Goal: Task Accomplishment & Management: Complete application form

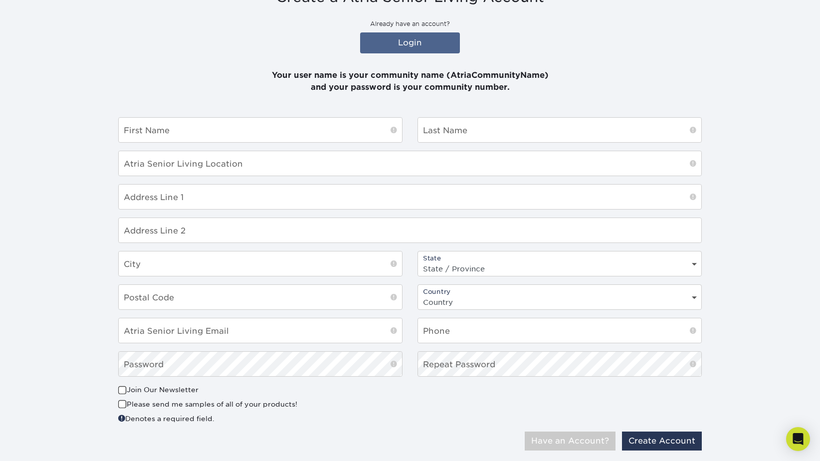
scroll to position [130, 0]
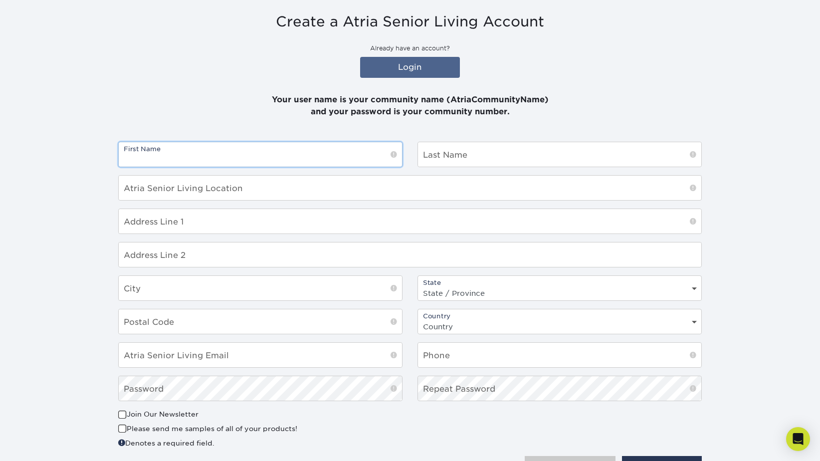
click at [285, 149] on input "text" at bounding box center [260, 154] width 283 height 24
type input "[PERSON_NAME]"
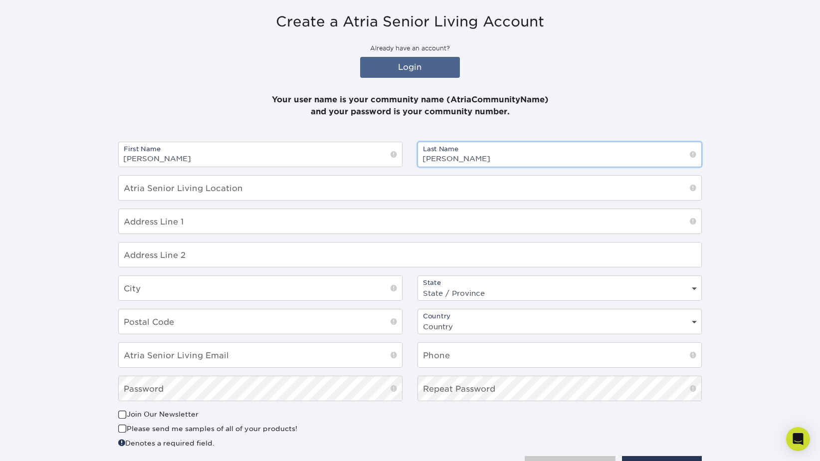
type input "[PERSON_NAME]"
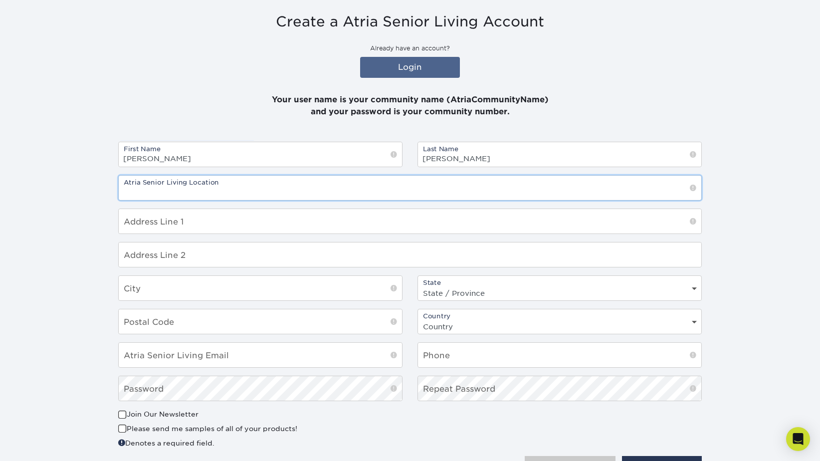
click at [224, 194] on input "text" at bounding box center [410, 188] width 583 height 24
type input "C"
type input "[PERSON_NAME] Oaks"
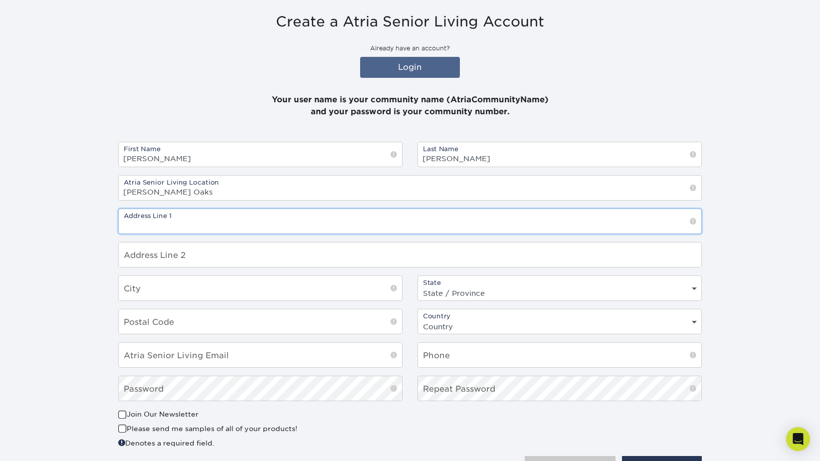
click at [208, 222] on input "text" at bounding box center [410, 221] width 583 height 24
type input "[STREET_ADDRESS]"
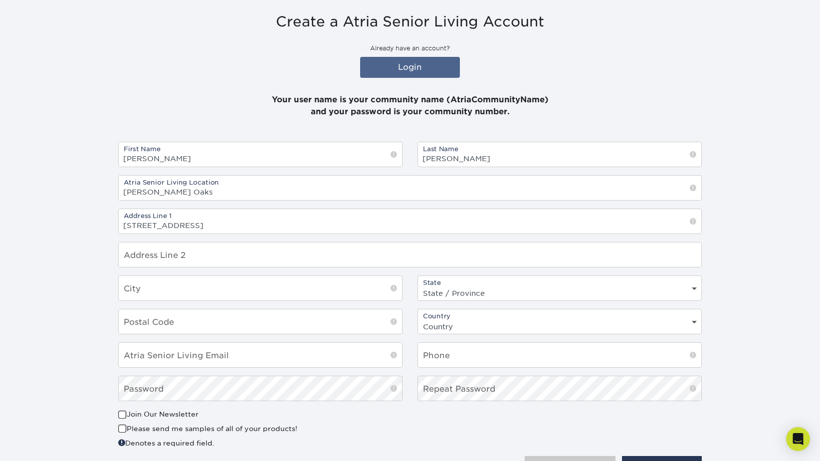
type input "[GEOGRAPHIC_DATA]"
select select "CA"
type input "95608"
select select "US"
type input "9165051944"
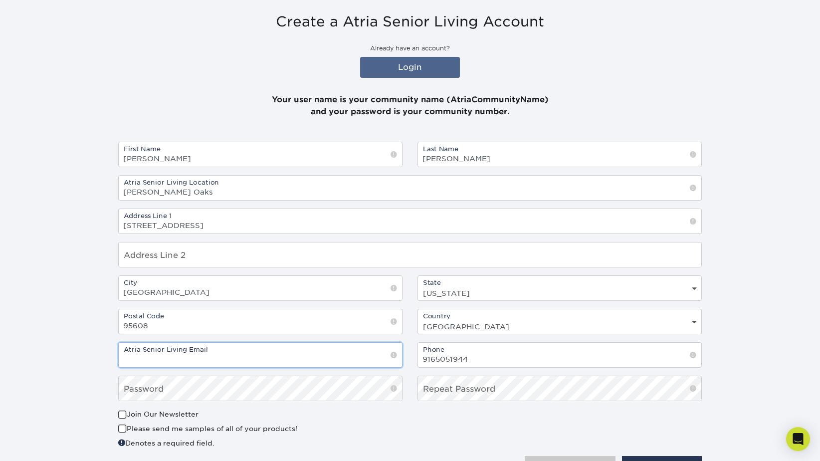
click at [187, 364] on input "email" at bounding box center [260, 355] width 283 height 24
type input "[EMAIL_ADDRESS][DOMAIN_NAME]"
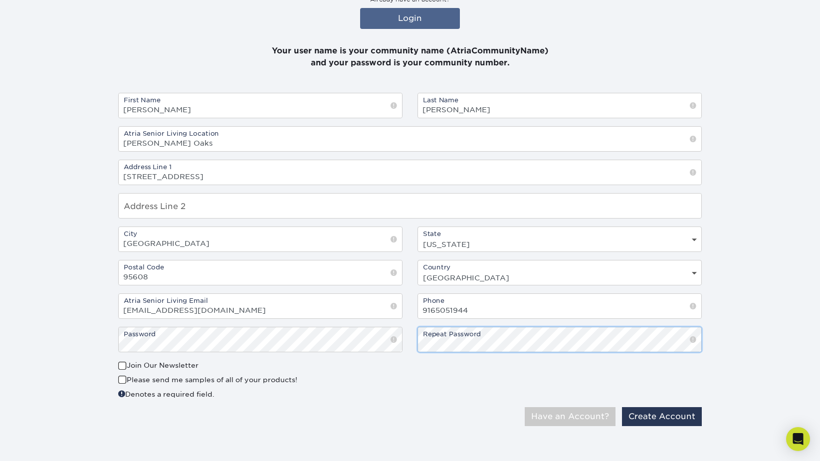
scroll to position [180, 0]
click at [122, 364] on span at bounding box center [122, 364] width 8 height 9
click at [0, 0] on input "Join Our Newsletter" at bounding box center [0, 0] width 0 height 0
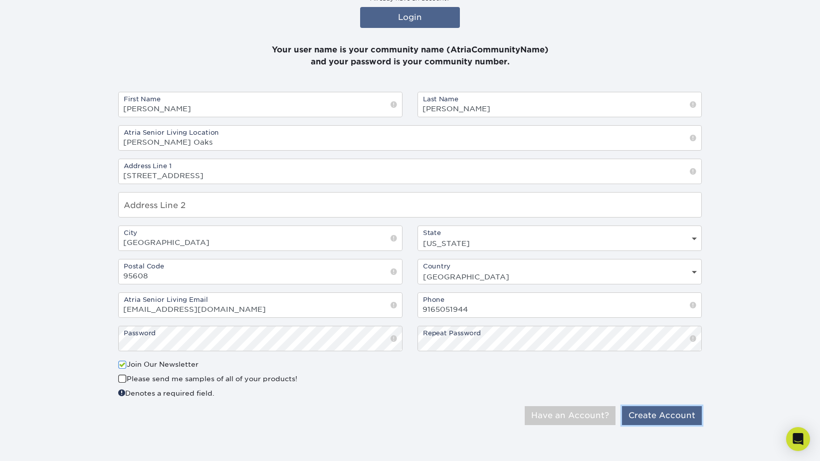
click at [662, 417] on button "Create Account" at bounding box center [662, 415] width 80 height 19
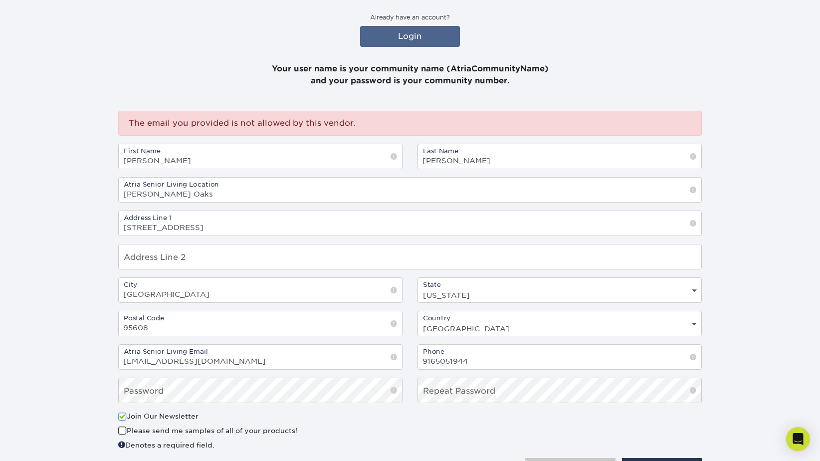
scroll to position [199, 0]
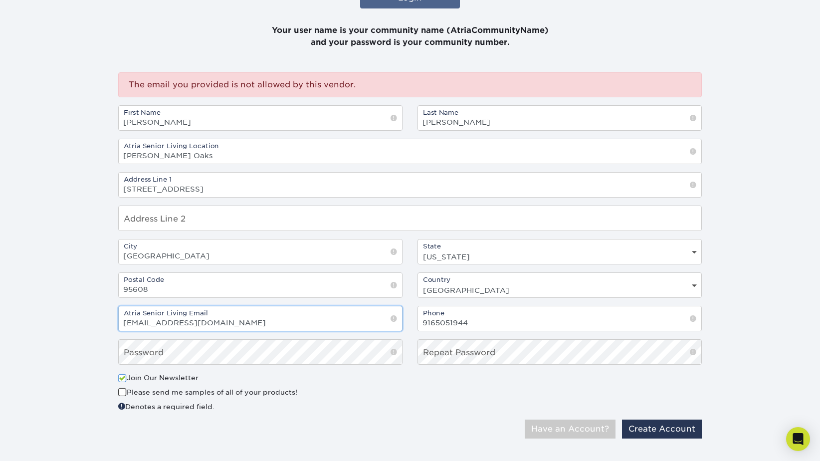
click at [148, 323] on input "[EMAIL_ADDRESS][DOMAIN_NAME]" at bounding box center [260, 318] width 283 height 24
type input "[PERSON_NAME][EMAIL_ADDRESS][PERSON_NAME][DOMAIN_NAME]"
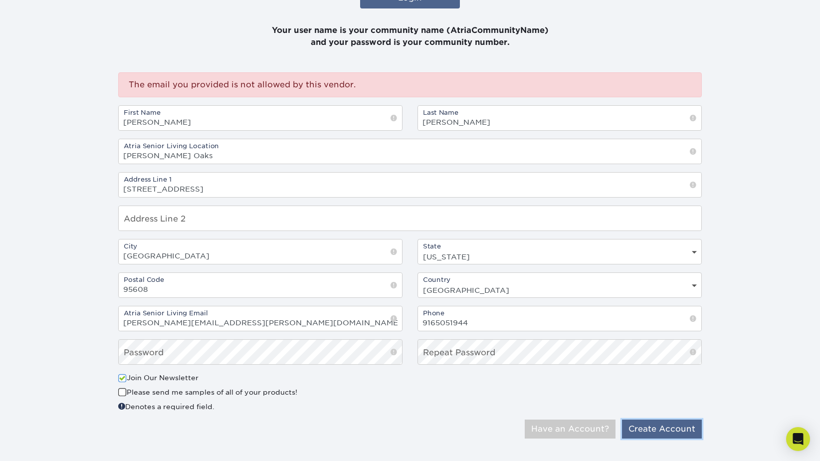
click at [662, 429] on button "Create Account" at bounding box center [662, 428] width 80 height 19
click at [669, 432] on button "Create Account" at bounding box center [662, 428] width 80 height 19
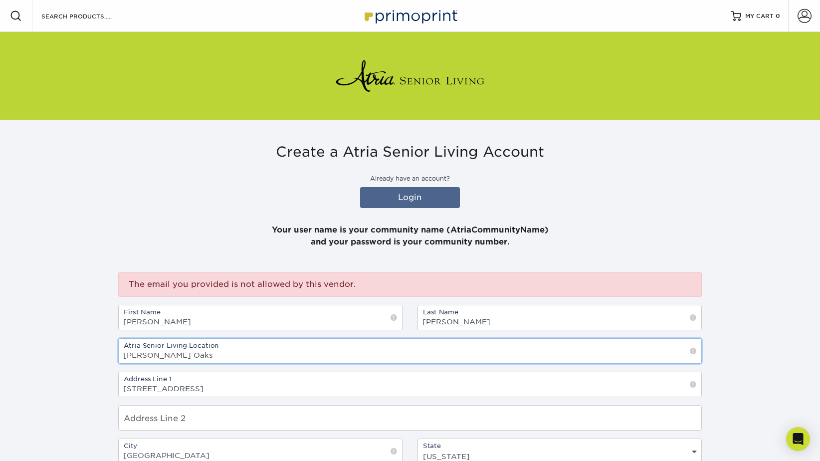
click at [121, 357] on input "[PERSON_NAME] Oaks" at bounding box center [410, 351] width 583 height 24
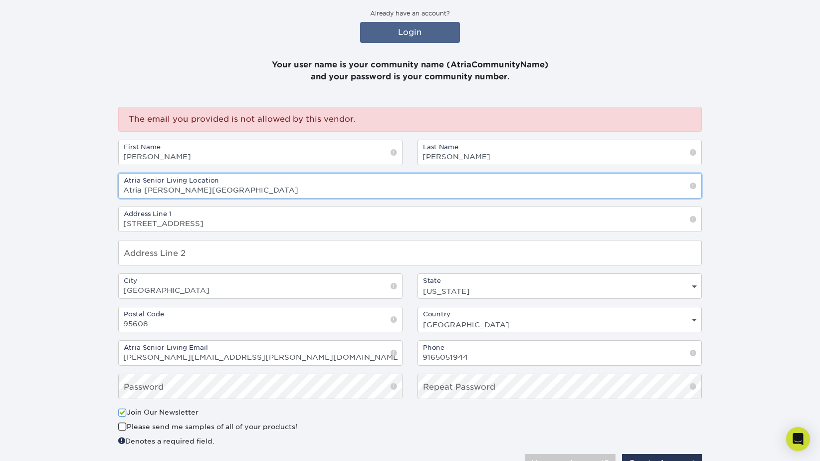
scroll to position [213, 0]
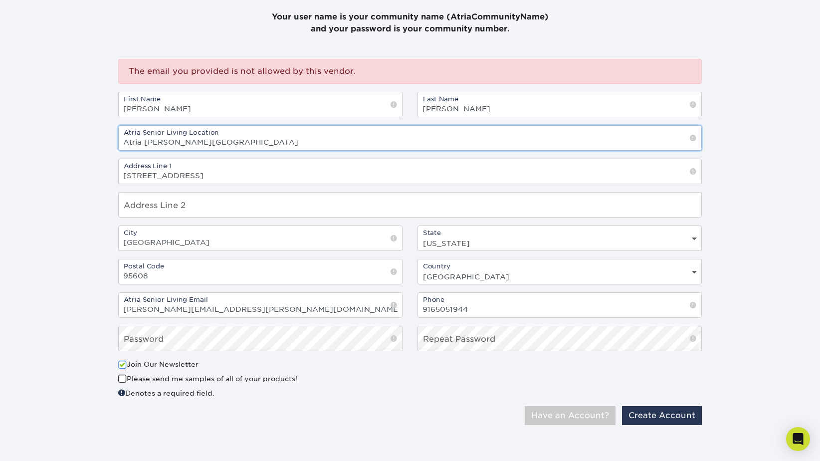
type input "Atria Carmichael Oaks"
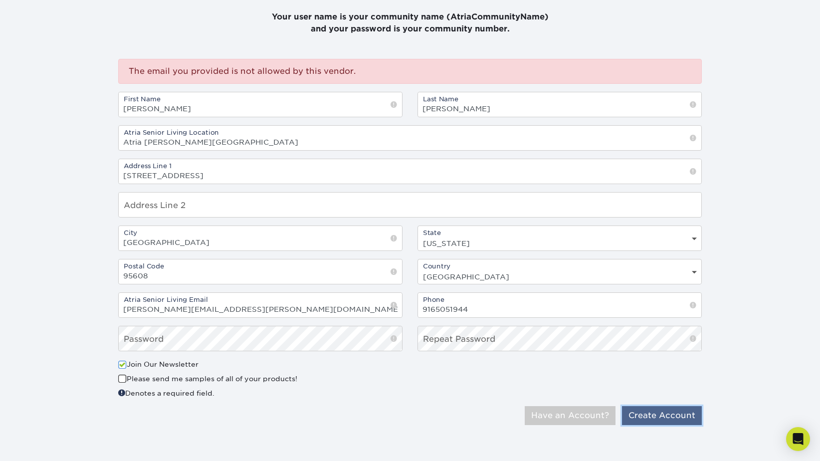
click at [652, 421] on button "Create Account" at bounding box center [662, 415] width 80 height 19
click at [682, 414] on button "Create Account" at bounding box center [662, 415] width 80 height 19
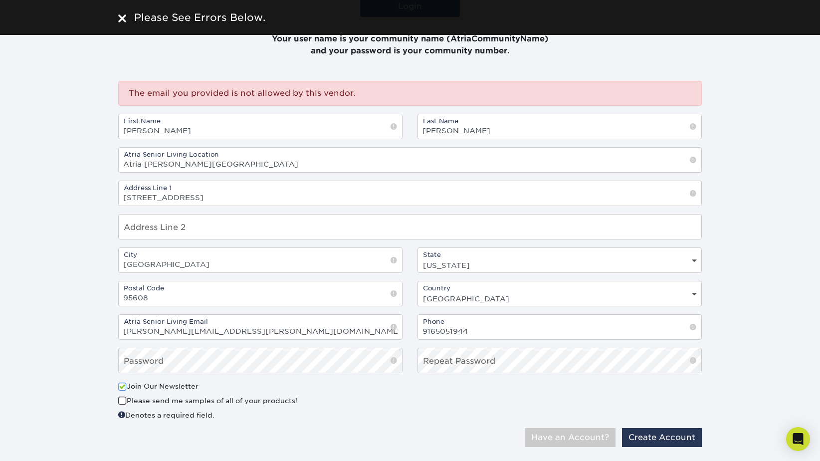
scroll to position [199, 0]
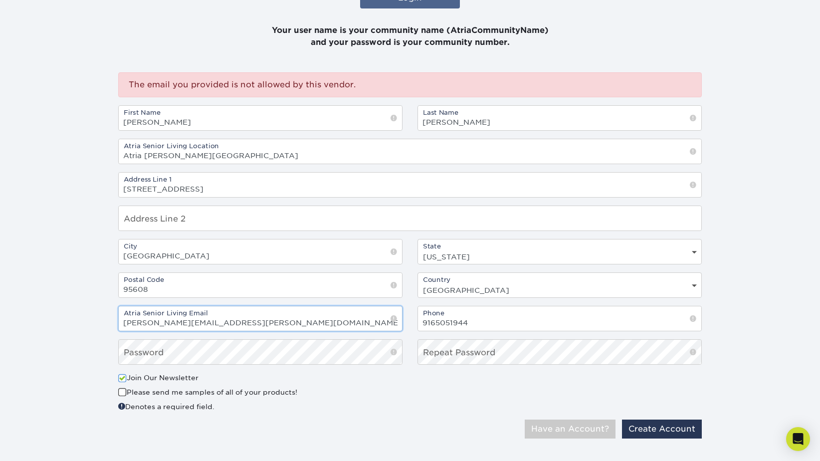
click at [251, 324] on input "[PERSON_NAME][EMAIL_ADDRESS][PERSON_NAME][DOMAIN_NAME]" at bounding box center [260, 318] width 283 height 24
